Goal: Information Seeking & Learning: Find specific fact

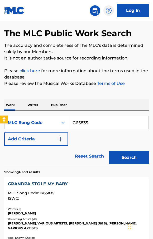
click at [81, 120] on input "G65835" at bounding box center [108, 122] width 81 height 13
click at [109, 151] on button "Search" at bounding box center [129, 157] width 40 height 13
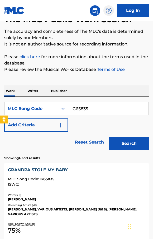
scroll to position [36, 0]
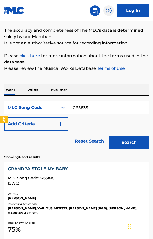
click at [100, 108] on input "G65835" at bounding box center [108, 107] width 81 height 13
paste input "1559V"
click at [109, 136] on button "Search" at bounding box center [129, 142] width 40 height 13
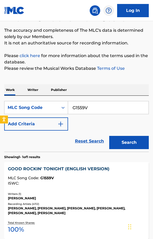
click at [81, 110] on input "G1559V" at bounding box center [108, 107] width 81 height 13
paste input "DR3MQQ"
type input "DR3MQQ"
click at [109, 136] on button "Search" at bounding box center [129, 142] width 40 height 13
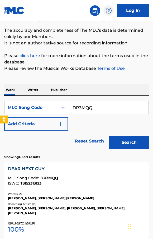
click at [49, 204] on div "Recording Artists ( 13 )" at bounding box center [77, 204] width 138 height 4
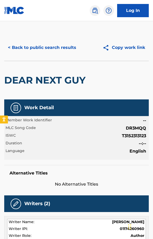
click at [58, 45] on button "< Back to public search results" at bounding box center [42, 47] width 76 height 13
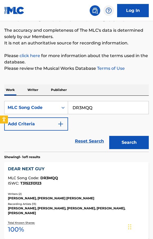
click at [94, 107] on input "DR3MQQ" at bounding box center [108, 107] width 81 height 13
paste input "L9123E"
click at [109, 136] on button "Search" at bounding box center [129, 142] width 40 height 13
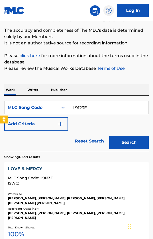
click at [98, 110] on input "L9123E" at bounding box center [108, 107] width 81 height 13
paste input "DA4WT3"
click at [109, 136] on button "Search" at bounding box center [129, 142] width 40 height 13
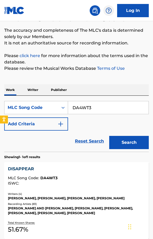
click at [105, 108] on input "DA4WT3" at bounding box center [108, 107] width 81 height 13
paste input "2144J"
click at [109, 136] on button "Search" at bounding box center [129, 142] width 40 height 13
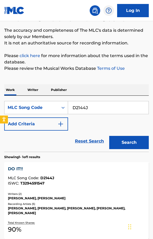
click at [100, 110] on input "D2144J" at bounding box center [108, 107] width 81 height 13
paste input "C0SHT"
click at [109, 136] on button "Search" at bounding box center [129, 142] width 40 height 13
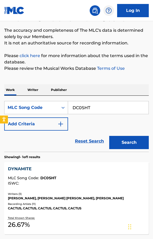
click at [109, 112] on input "DC0SHT" at bounding box center [108, 107] width 81 height 13
paste input "EC0RPO"
click at [109, 136] on button "Search" at bounding box center [129, 142] width 40 height 13
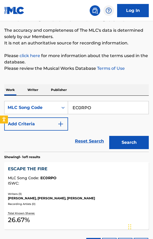
click at [95, 105] on input "EC0RPO" at bounding box center [108, 107] width 81 height 13
paste input "EC0KDB"
paste input "Search Form"
click at [109, 136] on button "Search" at bounding box center [129, 142] width 40 height 13
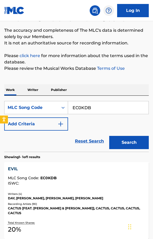
click at [104, 109] on input "EC0KDB" at bounding box center [108, 107] width 81 height 13
paste input "FI69GX"
click at [109, 136] on button "Search" at bounding box center [129, 142] width 40 height 13
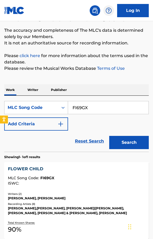
scroll to position [37, 0]
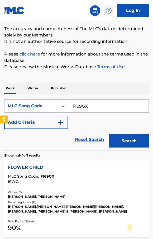
click at [94, 106] on input "FI69GX" at bounding box center [108, 106] width 81 height 13
paste input "IG3KKA"
click at [109, 134] on button "Search" at bounding box center [129, 140] width 40 height 13
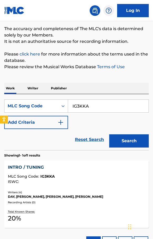
click at [97, 108] on input "IG3KKA" at bounding box center [108, 106] width 81 height 13
paste input "HB5RJK"
click at [109, 134] on button "Search" at bounding box center [129, 140] width 40 height 13
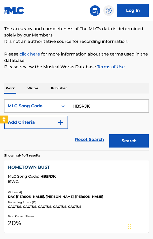
click at [100, 108] on input "HB5RJK" at bounding box center [108, 106] width 81 height 13
paste input "DA4WT3"
paste input "Search Form"
click at [109, 134] on button "Search" at bounding box center [129, 140] width 40 height 13
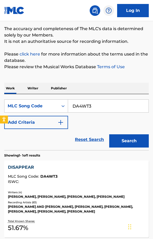
click at [102, 160] on section "DISAPPEAR MLC Song Code : DA4WT3 ISWC : Writers ( 4 ) [PERSON_NAME], [PERSON_NA…" at bounding box center [76, 198] width 145 height 80
click at [94, 103] on input "DA4WT3" at bounding box center [108, 106] width 81 height 13
paste input "FB9VM6"
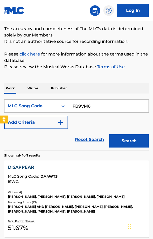
type input "FB9VM6"
click at [109, 134] on button "Search" at bounding box center [129, 140] width 40 height 13
